Goal: Information Seeking & Learning: Learn about a topic

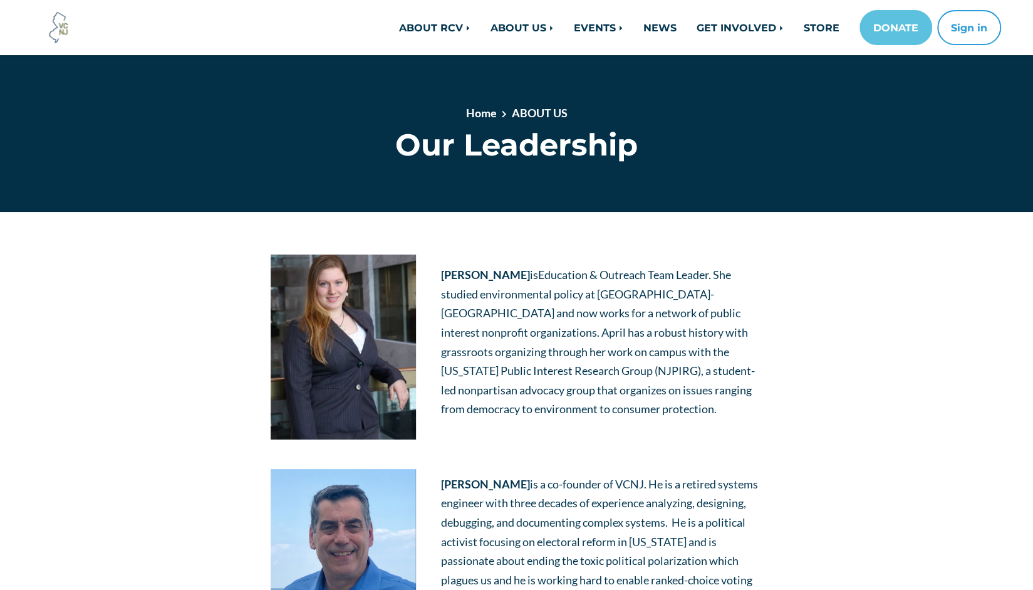
click at [56, 31] on img at bounding box center [59, 28] width 34 height 34
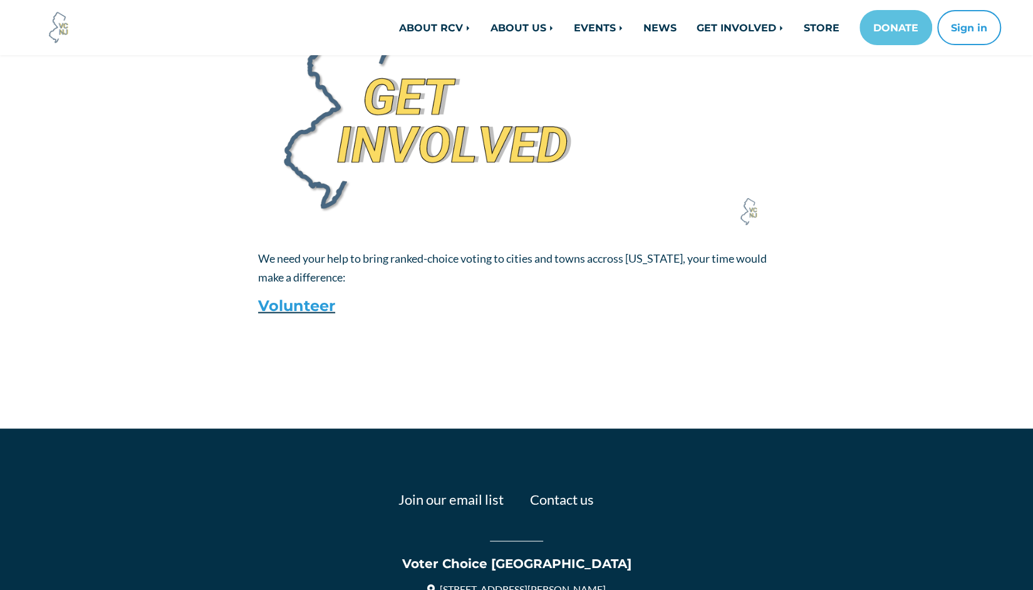
scroll to position [1631, 0]
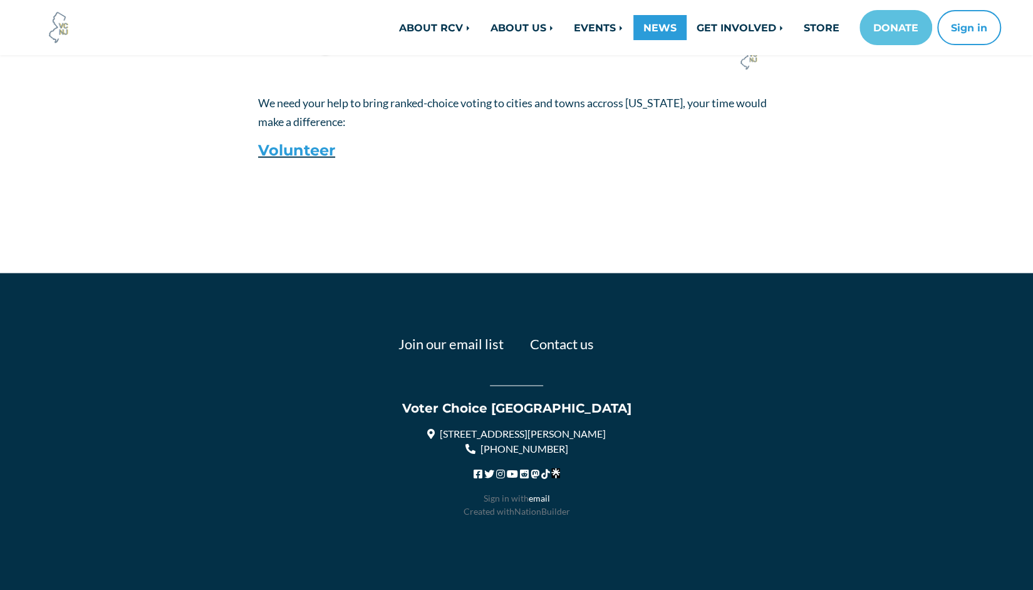
click at [644, 32] on link "NEWS" at bounding box center [659, 27] width 53 height 25
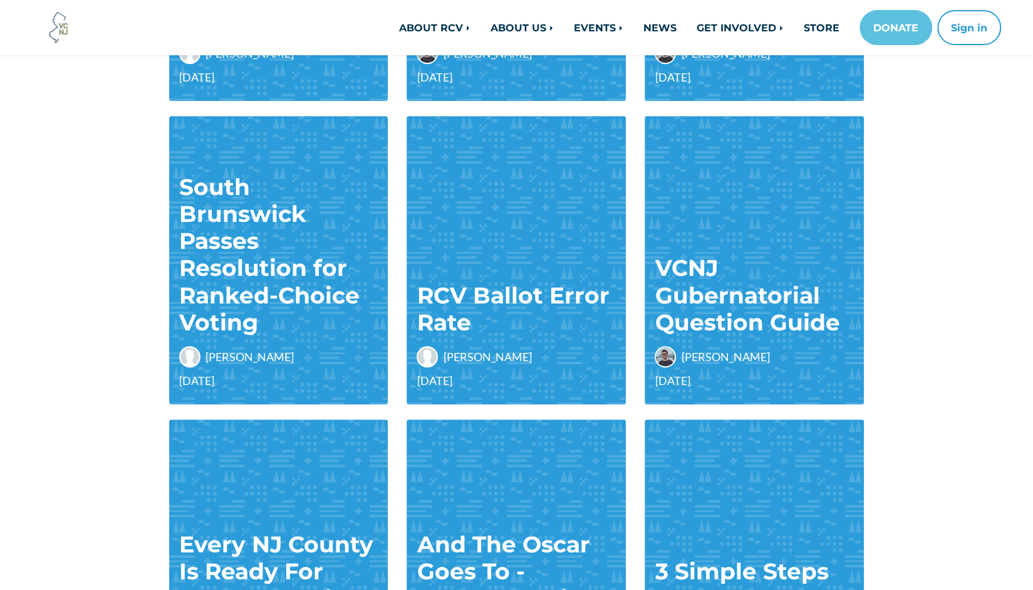
scroll to position [376, 0]
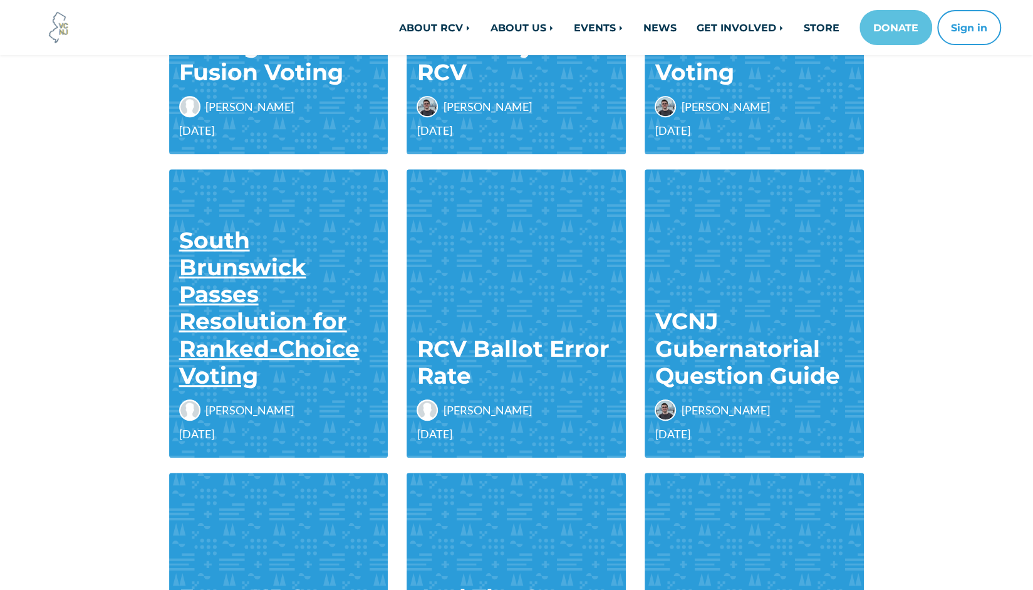
click at [221, 323] on link "South Brunswick Passes Resolution for Ranked-Choice Voting" at bounding box center [269, 307] width 180 height 163
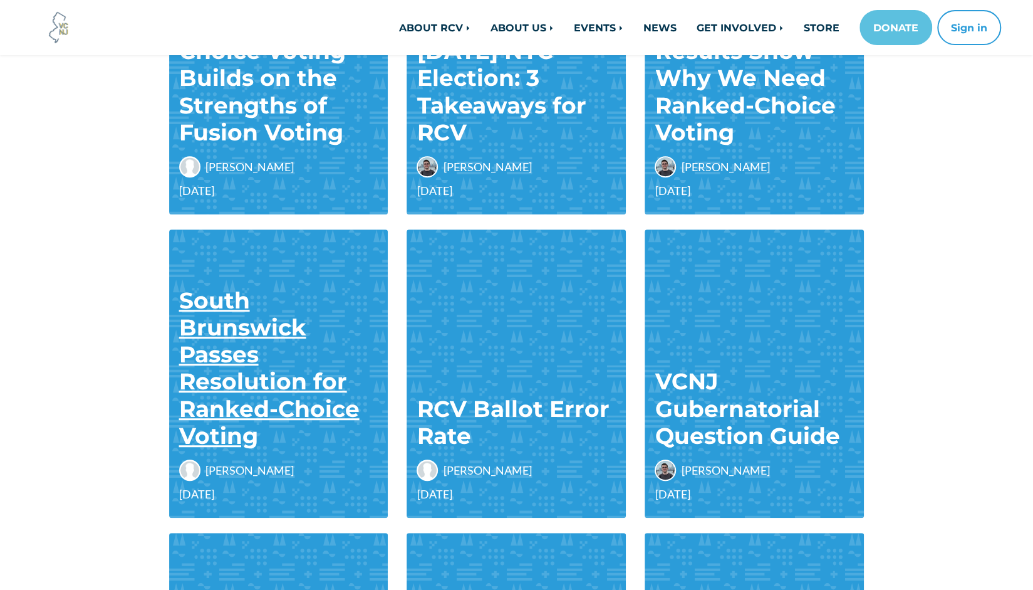
scroll to position [313, 0]
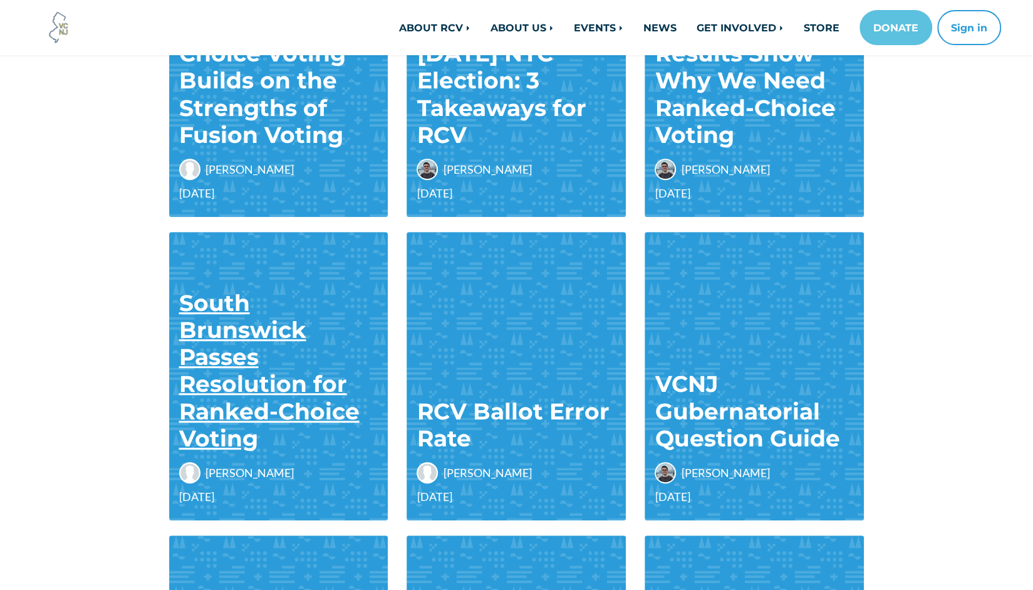
click at [232, 343] on link "South Brunswick Passes Resolution for Ranked-Choice Voting" at bounding box center [269, 370] width 180 height 163
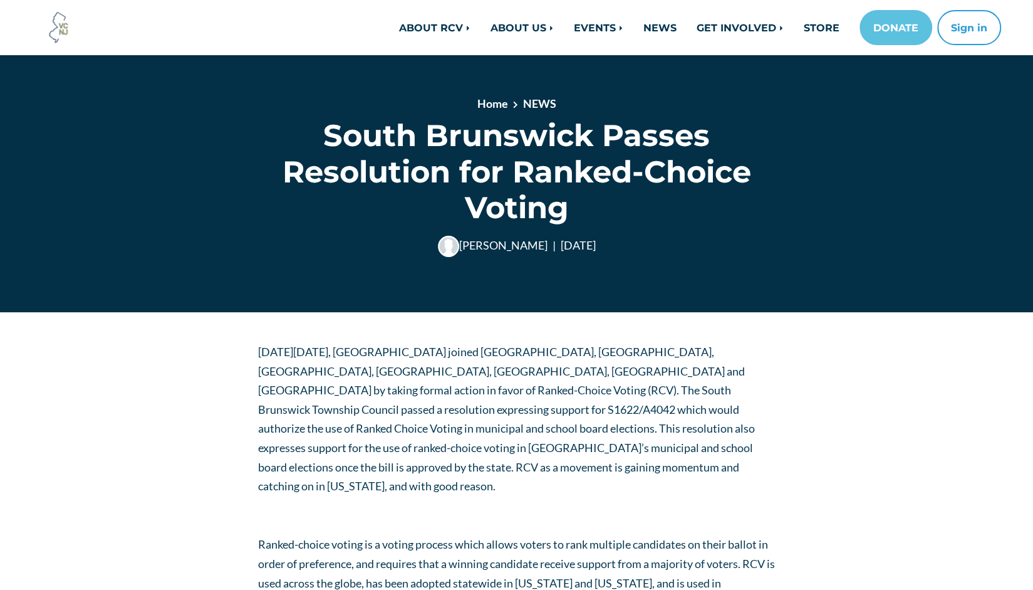
click at [512, 175] on h1 "South Brunswick Passes Resolution for Ranked-Choice Voting" at bounding box center [516, 171] width 517 height 108
click at [514, 176] on h1 "South Brunswick Passes Resolution for Ranked-Choice Voting" at bounding box center [516, 171] width 517 height 108
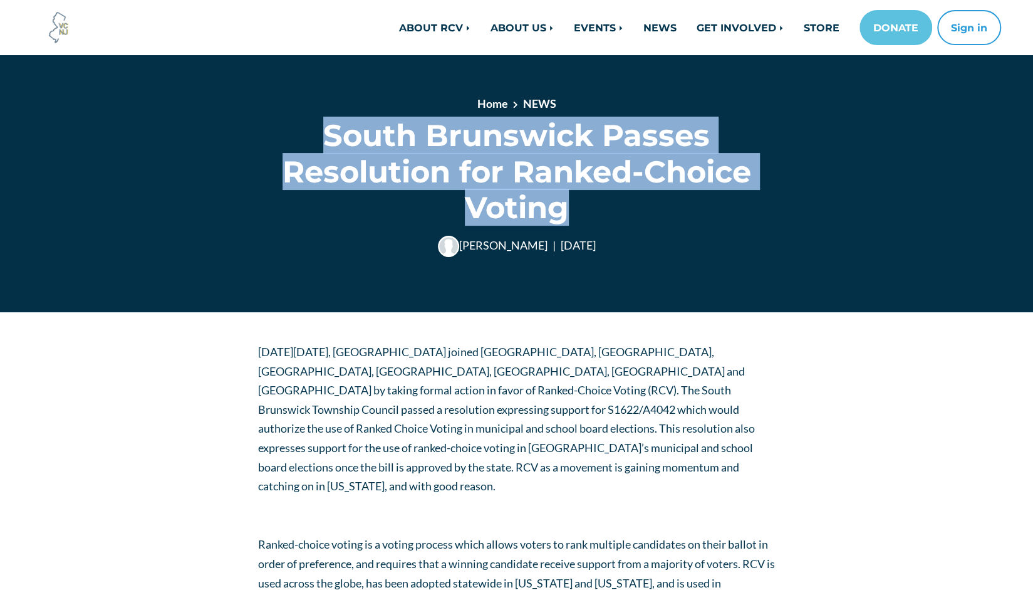
click at [514, 176] on h1 "South Brunswick Passes Resolution for Ranked-Choice Voting" at bounding box center [516, 171] width 517 height 108
